Goal: Use online tool/utility: Utilize a website feature to perform a specific function

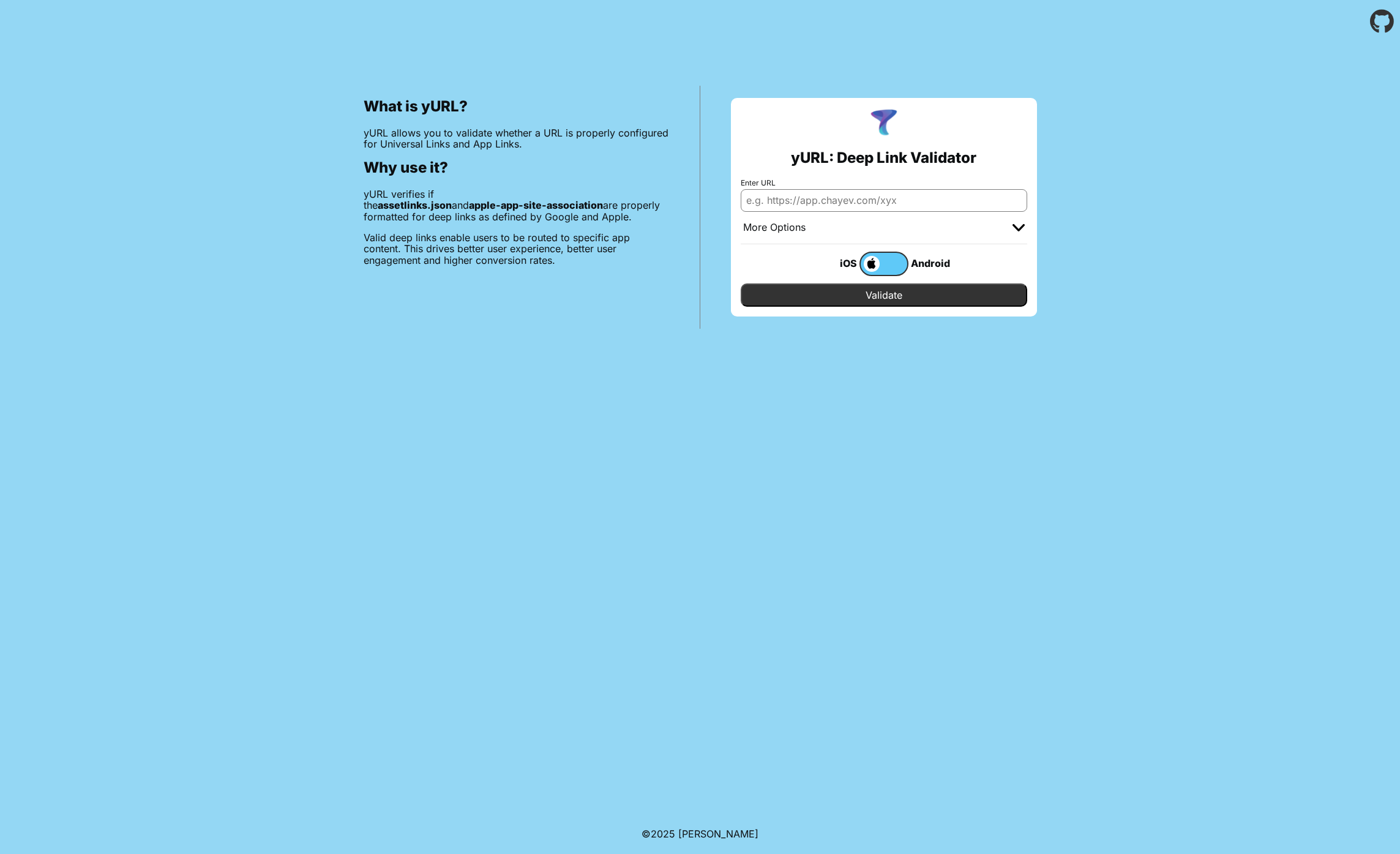
click at [822, 212] on div "More Options" at bounding box center [884, 228] width 286 height 32
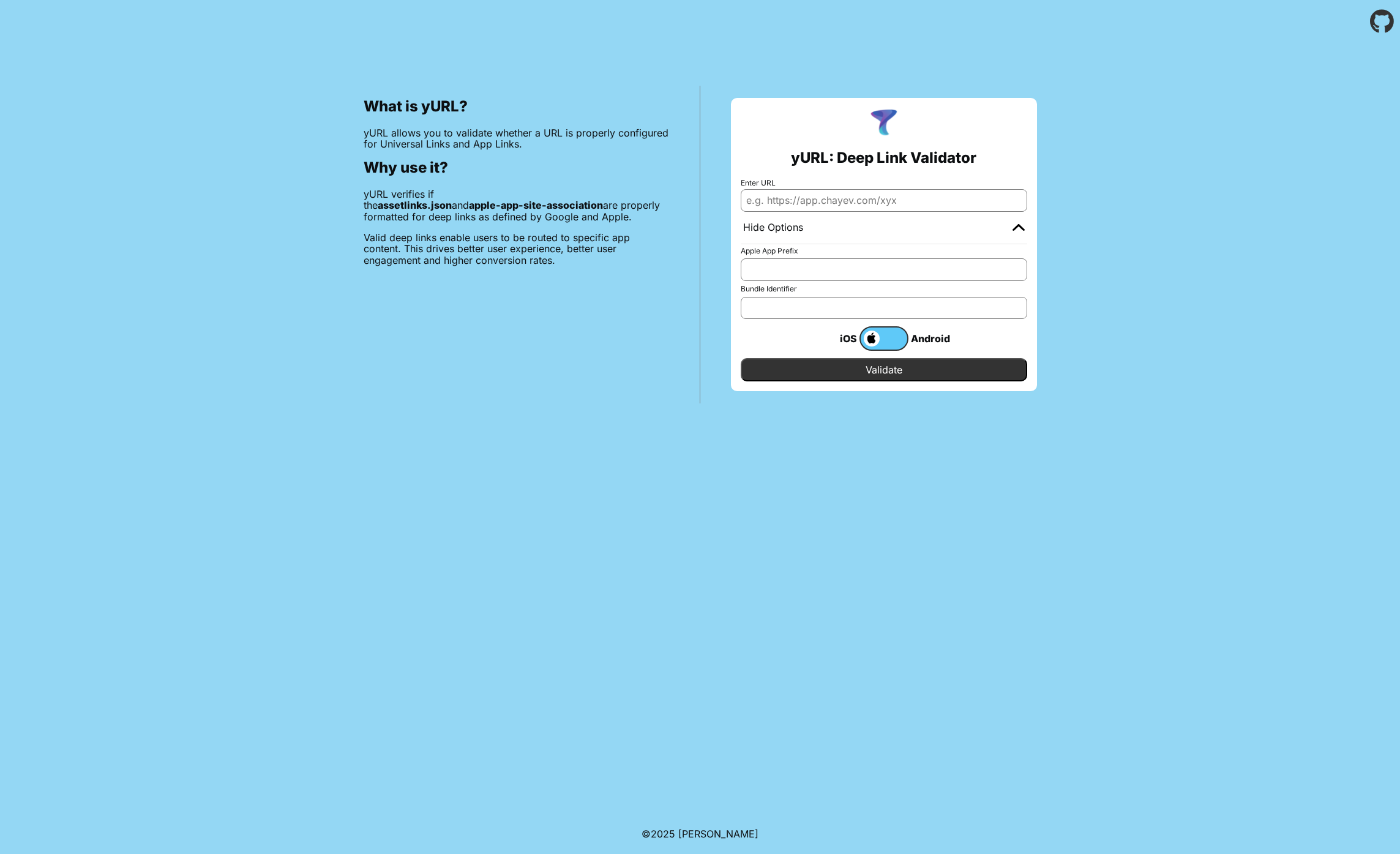
click at [829, 201] on input "Enter URL" at bounding box center [884, 200] width 286 height 22
type input "[DOMAIN_NAME]"
click at [841, 369] on input "Validate" at bounding box center [884, 369] width 286 height 23
